Goal: Information Seeking & Learning: Learn about a topic

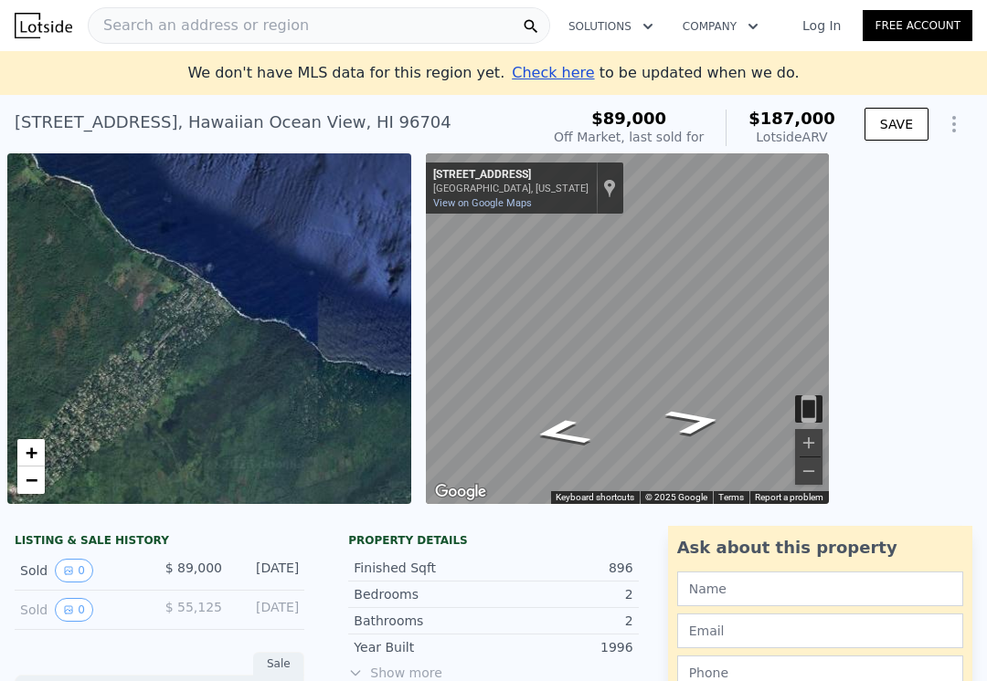
click at [215, 318] on div "• + −" at bounding box center [209, 328] width 404 height 351
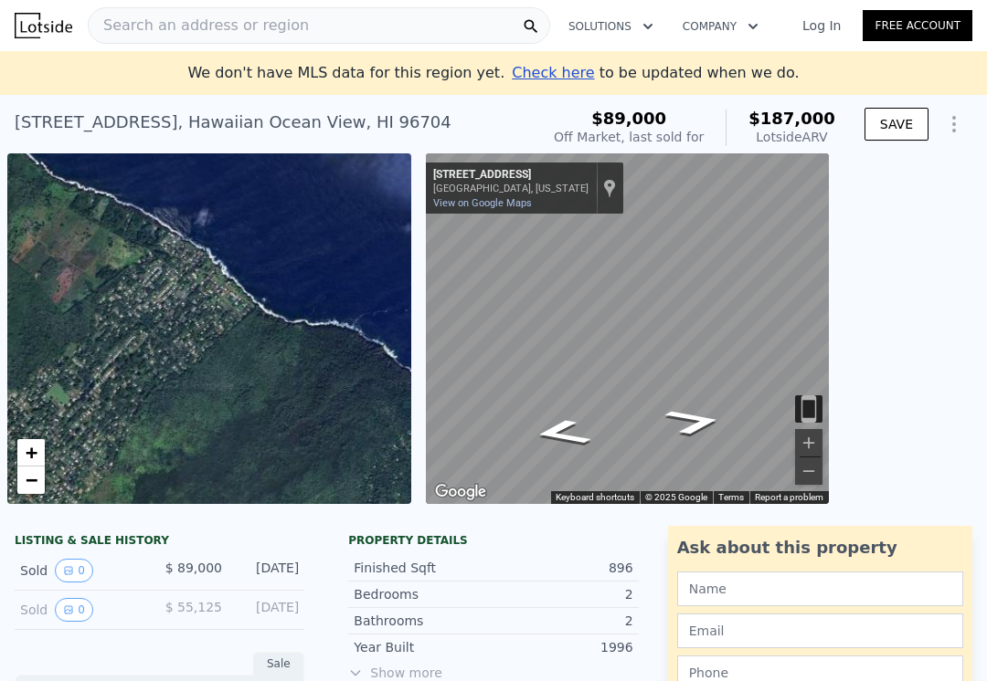
click at [216, 309] on div "• + −" at bounding box center [209, 328] width 404 height 351
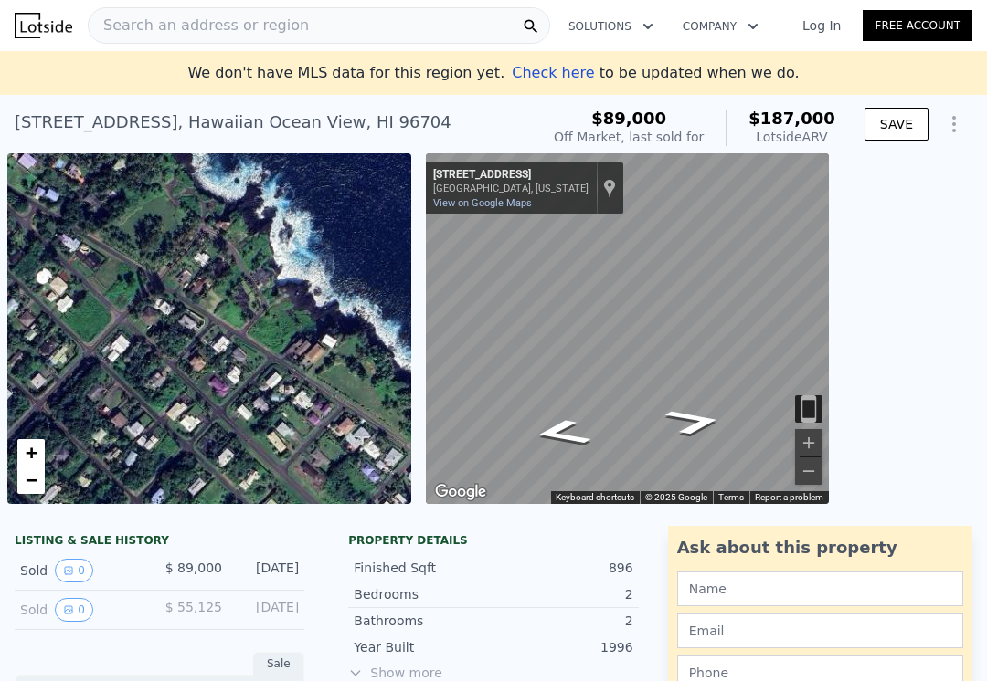
click at [325, 333] on div "• + −" at bounding box center [209, 328] width 404 height 351
click at [301, 364] on div "• + −" at bounding box center [209, 328] width 404 height 351
click at [354, 347] on div "• + −" at bounding box center [209, 328] width 404 height 351
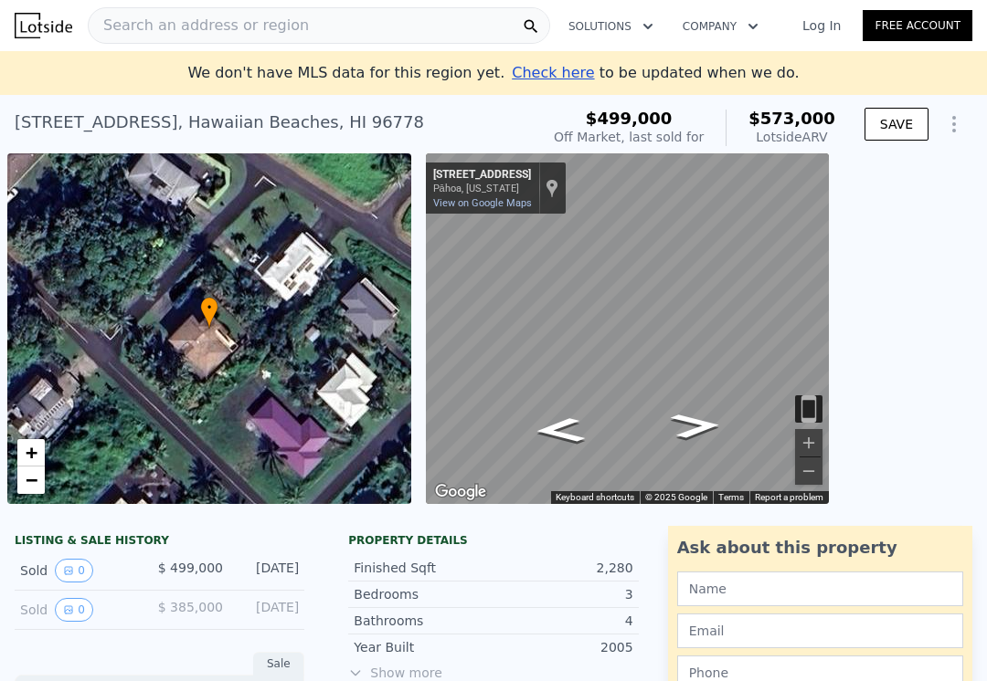
click at [706, 425] on icon "Go Southwest, Uwalo St" at bounding box center [695, 425] width 93 height 37
click at [699, 410] on icon "Go South, Coastal Puna Pkwy" at bounding box center [685, 417] width 127 height 43
click at [628, 424] on icon "Go Northwest, Coastal Puna Pkwy" at bounding box center [619, 431] width 118 height 32
click at [570, 350] on icon "Go Northeast, Uwalo St" at bounding box center [568, 345] width 127 height 57
click at [160, 279] on div "• + −" at bounding box center [209, 328] width 404 height 351
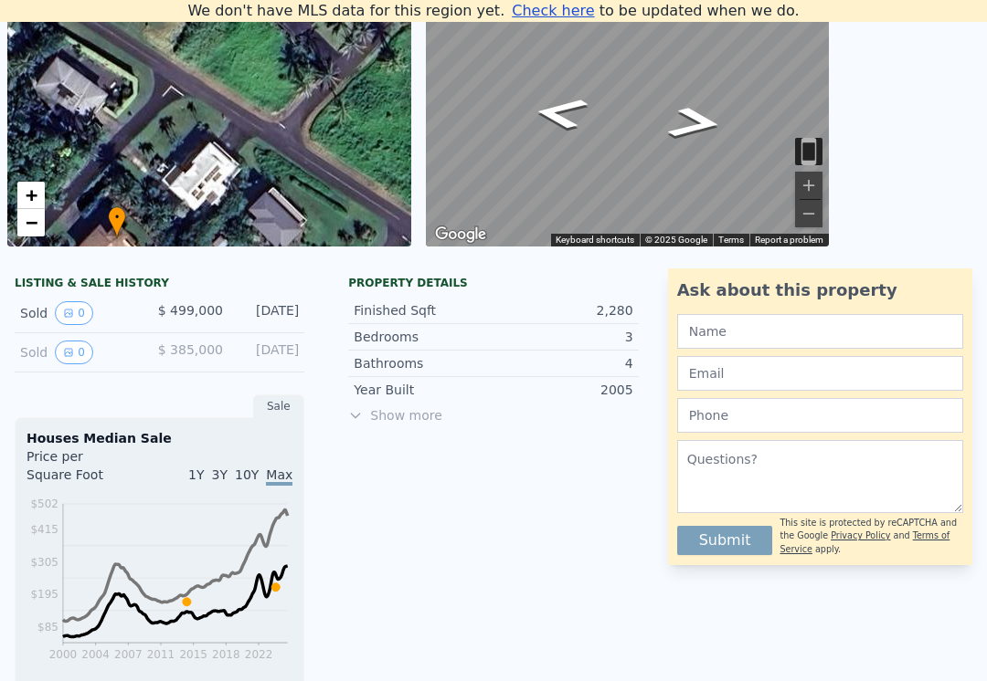
scroll to position [238, 0]
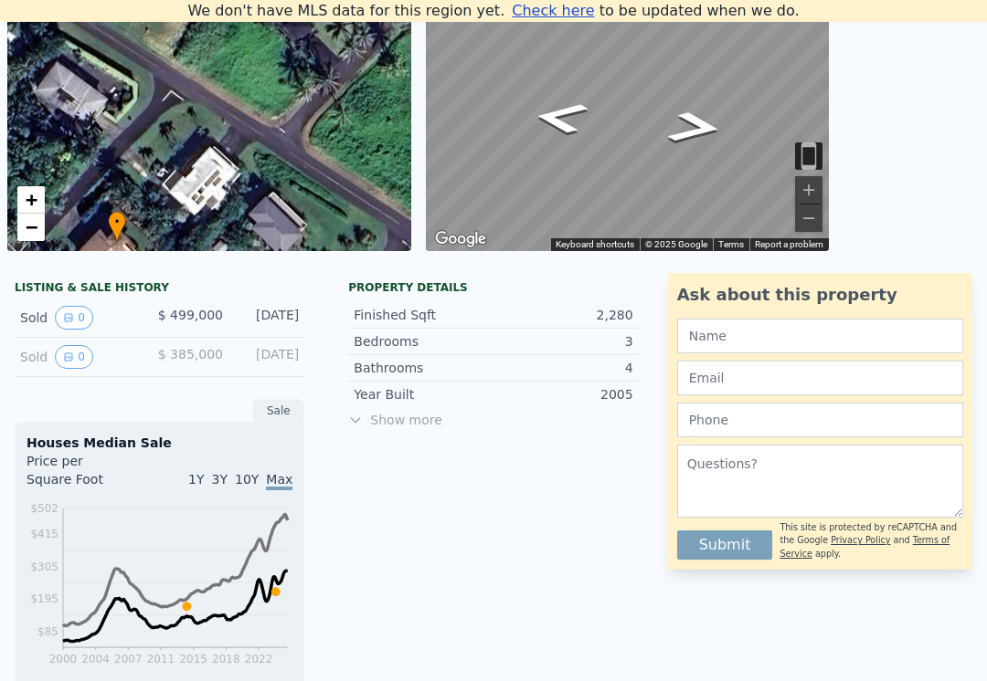
click at [177, 322] on span "$ 499,000" at bounding box center [190, 315] width 65 height 15
click at [34, 318] on div "Sold 0" at bounding box center [81, 318] width 123 height 24
click at [72, 318] on icon "View historical data" at bounding box center [68, 317] width 11 height 11
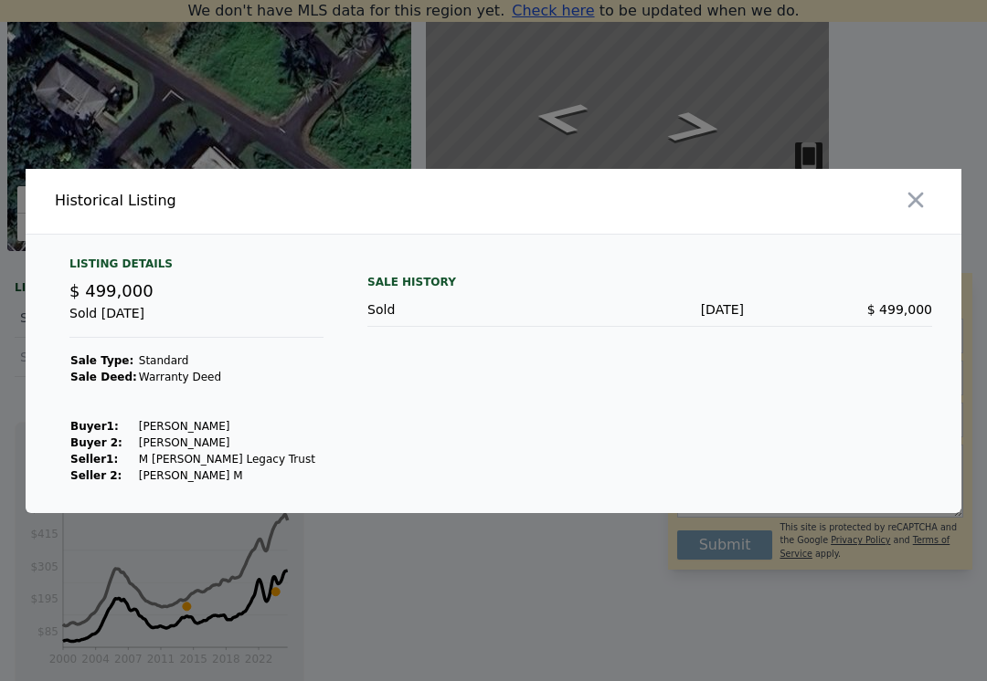
click at [915, 209] on icon "button" at bounding box center [916, 200] width 26 height 26
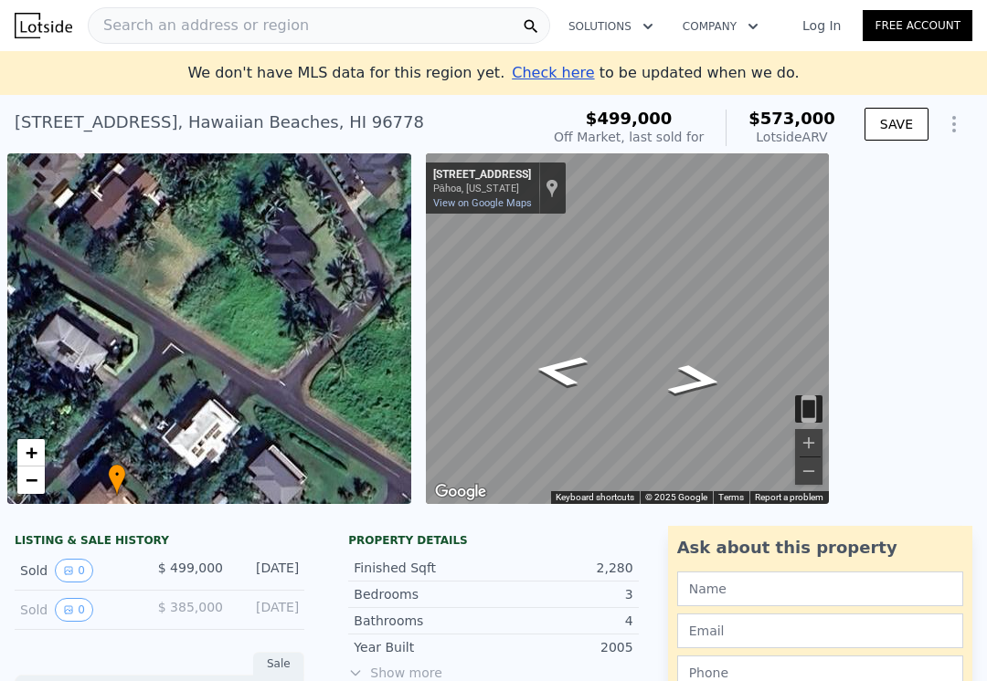
scroll to position [0, 0]
click at [926, 338] on div "← Move left → Move right ↑ Move up ↓ Move down + Zoom in - Zoom out 15 Uwalo St…" at bounding box center [703, 328] width 554 height 351
click at [148, 29] on span "Search an address or region" at bounding box center [199, 26] width 220 height 22
